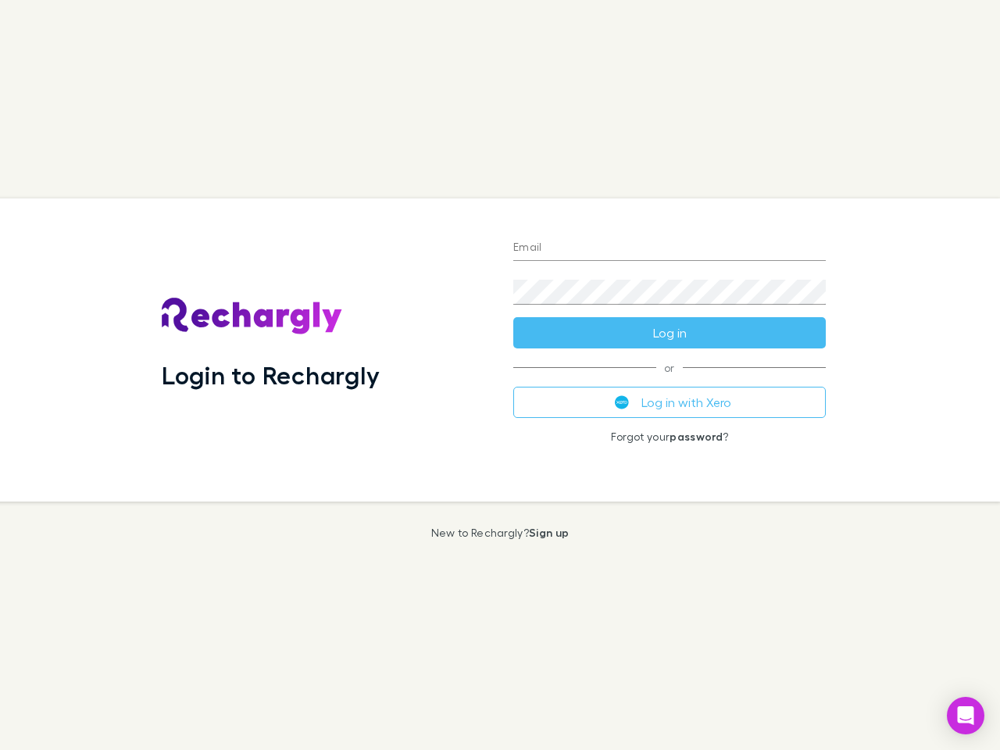
click at [500, 375] on div "Login to Rechargly" at bounding box center [325, 350] width 352 height 303
click at [670, 249] on input "Email" at bounding box center [670, 248] width 313 height 25
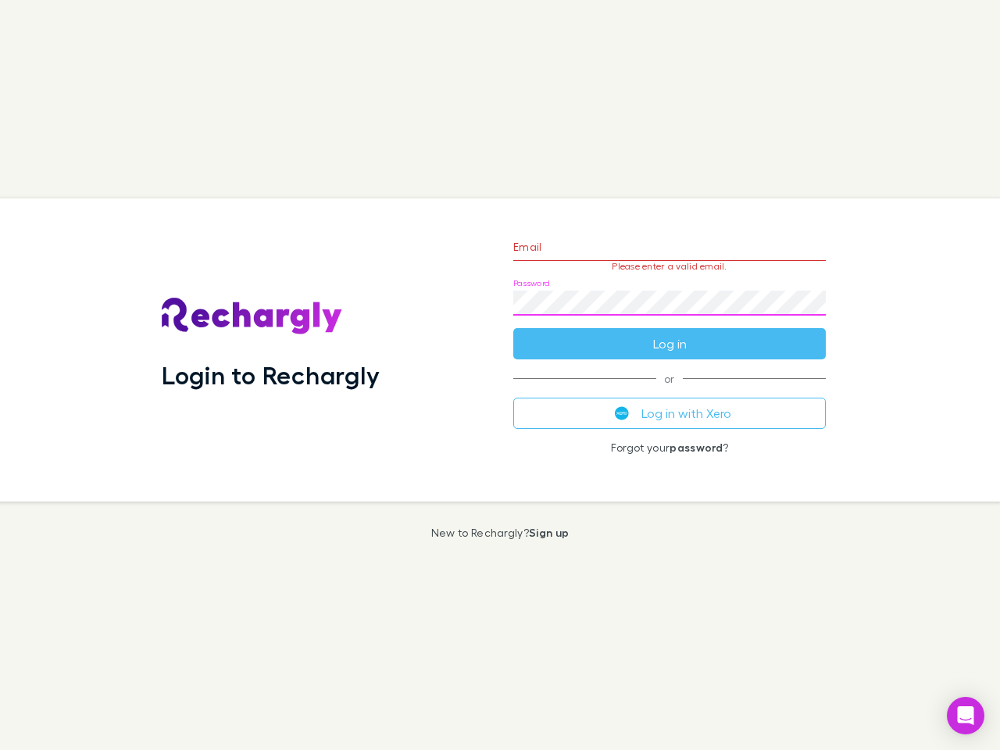
click at [670, 333] on form "Email Please enter a valid email. Password Log in" at bounding box center [670, 292] width 313 height 136
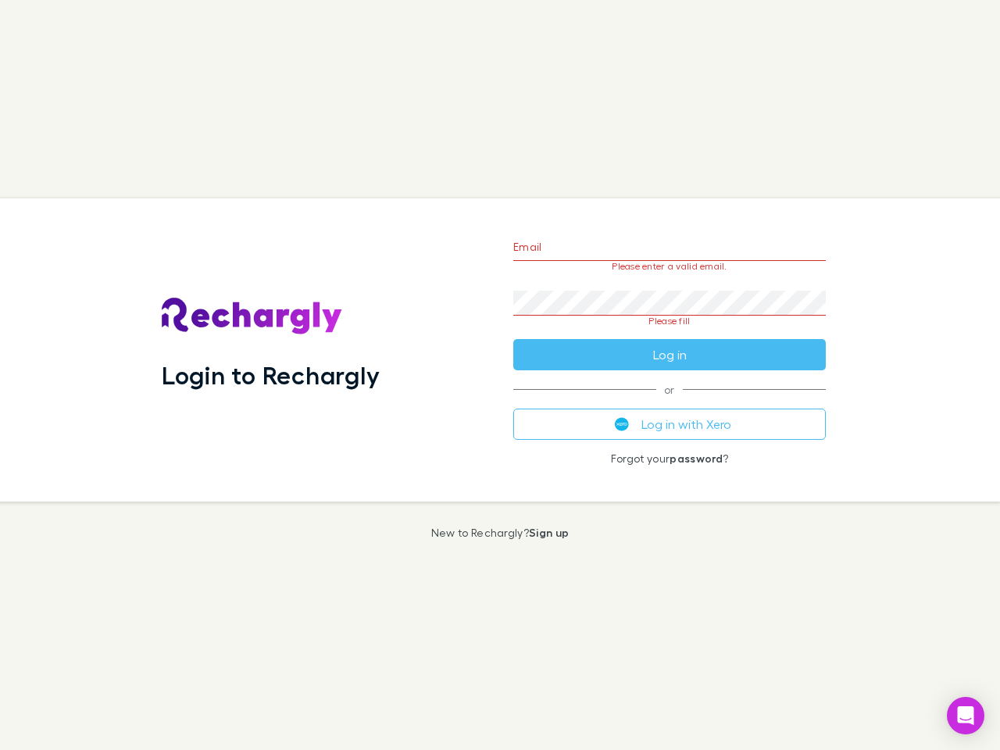
click at [670, 403] on div "Email Please enter a valid email. Password Please fill Log in or Log in with Xe…" at bounding box center [670, 350] width 338 height 303
click at [966, 716] on icon "Open Intercom Messenger" at bounding box center [966, 716] width 16 height 19
